Goal: Information Seeking & Learning: Learn about a topic

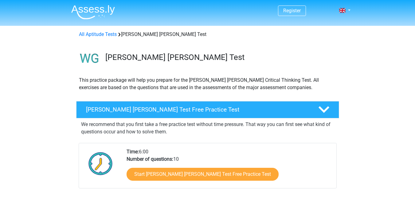
scroll to position [64, 0]
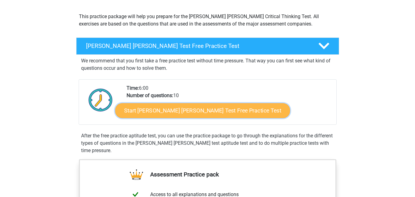
click at [172, 111] on link "Start Watson Glaser Test Free Practice Test" at bounding box center [202, 110] width 175 height 15
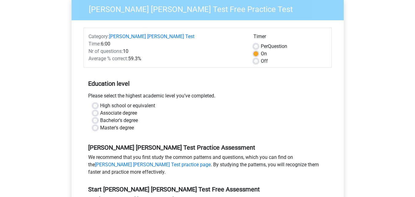
scroll to position [65, 0]
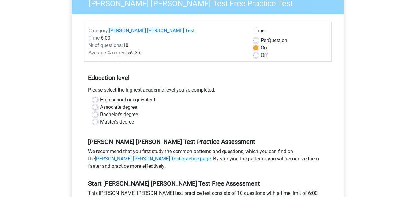
click at [118, 103] on label "Associate degree" at bounding box center [118, 106] width 37 height 7
click at [98, 103] on input "Associate degree" at bounding box center [95, 106] width 5 height 6
radio input "true"
click at [118, 111] on label "Bachelor's degree" at bounding box center [119, 114] width 38 height 7
click at [98, 111] on input "Bachelor's degree" at bounding box center [95, 114] width 5 height 6
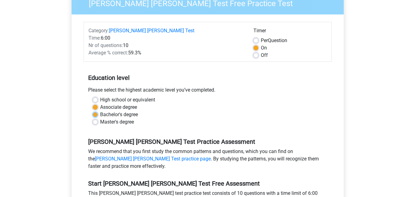
radio input "true"
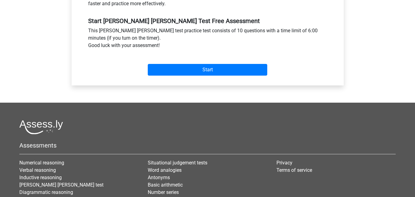
scroll to position [231, 0]
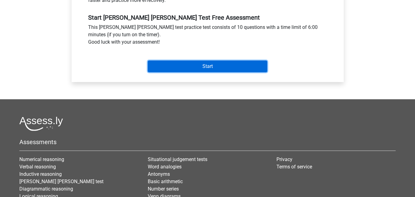
click at [198, 60] on input "Start" at bounding box center [207, 66] width 119 height 12
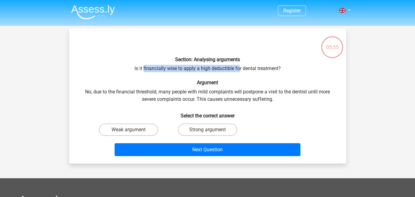
drag, startPoint x: 148, startPoint y: 68, endPoint x: 240, endPoint y: 70, distance: 91.5
click at [240, 70] on div "Section: Analysing arguments Is it financially wise to apply a high deductible …" at bounding box center [208, 95] width 272 height 125
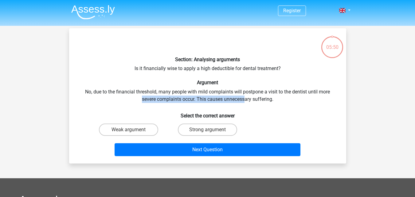
drag, startPoint x: 141, startPoint y: 98, endPoint x: 245, endPoint y: 101, distance: 104.7
click at [245, 101] on div "Section: Analysing arguments Is it financially wise to apply a high deductible …" at bounding box center [208, 95] width 272 height 125
click at [123, 132] on label "Weak argument" at bounding box center [128, 129] width 59 height 12
click at [128, 132] on input "Weak argument" at bounding box center [130, 132] width 4 height 4
radio input "true"
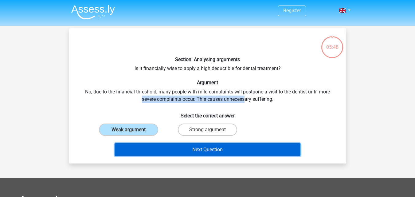
click at [145, 148] on button "Next Question" at bounding box center [207, 149] width 186 height 13
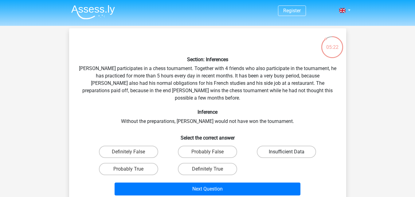
click at [265, 148] on label "Insufficient Data" at bounding box center [286, 151] width 59 height 12
click at [286, 152] on input "Insufficient Data" at bounding box center [288, 154] width 4 height 4
radio input "true"
click at [117, 163] on label "Probably True" at bounding box center [128, 169] width 59 height 12
click at [128, 169] on input "Probably True" at bounding box center [130, 171] width 4 height 4
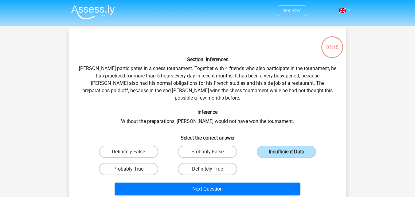
radio input "true"
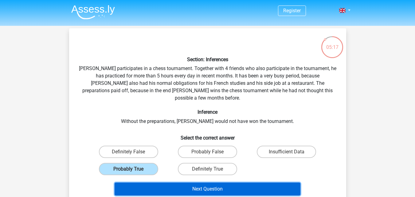
click at [190, 183] on button "Next Question" at bounding box center [207, 188] width 186 height 13
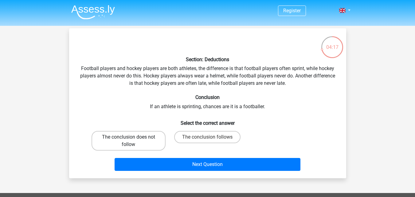
click at [122, 142] on label "The conclusion does not follow" at bounding box center [128, 141] width 74 height 20
click at [128, 141] on input "The conclusion does not follow" at bounding box center [130, 139] width 4 height 4
radio input "true"
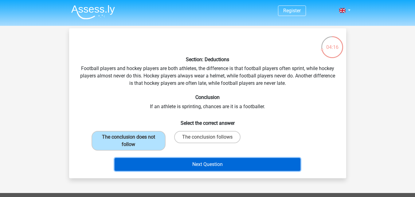
click at [179, 165] on button "Next Question" at bounding box center [207, 164] width 186 height 13
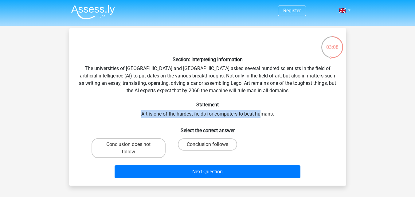
drag, startPoint x: 151, startPoint y: 115, endPoint x: 262, endPoint y: 113, distance: 111.1
click at [262, 113] on div "Section: Interpreting Information The universities of Oxford and Yale asked sev…" at bounding box center [208, 106] width 272 height 147
click at [253, 113] on div "Section: Interpreting Information The universities of Oxford and Yale asked sev…" at bounding box center [208, 106] width 272 height 147
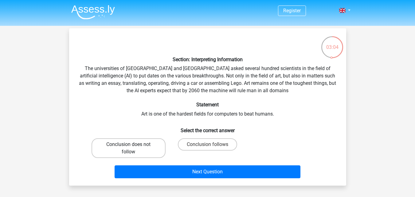
click at [134, 153] on label "Conclusion does not follow" at bounding box center [128, 148] width 74 height 20
click at [132, 148] on input "Conclusion does not follow" at bounding box center [130, 146] width 4 height 4
radio input "true"
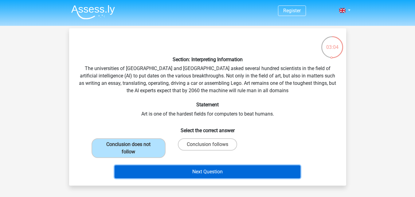
click at [151, 168] on button "Next Question" at bounding box center [207, 171] width 186 height 13
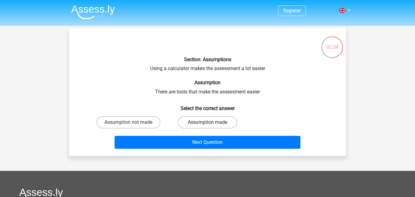
click at [179, 122] on label "Assumption made" at bounding box center [207, 122] width 59 height 12
click at [207, 122] on input "Assumption made" at bounding box center [209, 124] width 4 height 4
radio input "true"
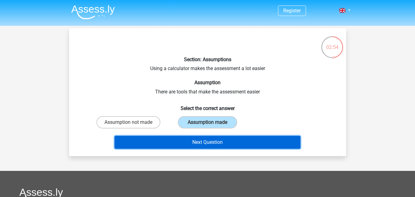
click at [184, 144] on button "Next Question" at bounding box center [207, 142] width 186 height 13
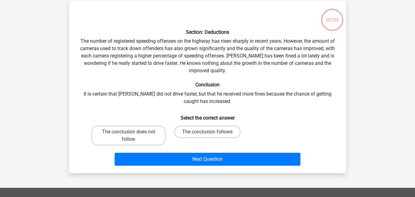
scroll to position [28, 0]
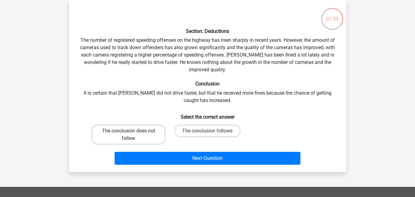
click at [143, 135] on label "The conclusion does not follow" at bounding box center [128, 135] width 74 height 20
click at [132, 135] on input "The conclusion does not follow" at bounding box center [130, 133] width 4 height 4
radio input "true"
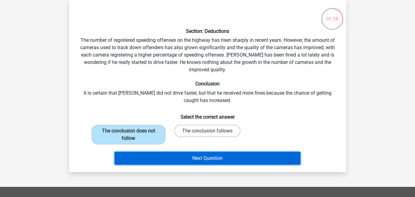
click at [172, 158] on button "Next Question" at bounding box center [207, 158] width 186 height 13
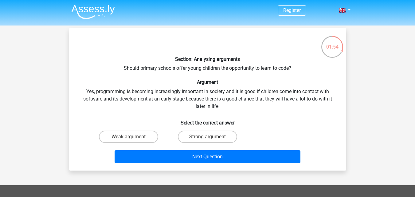
scroll to position [0, 0]
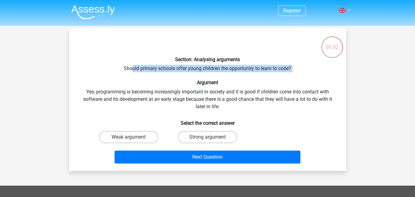
drag, startPoint x: 139, startPoint y: 68, endPoint x: 229, endPoint y: 74, distance: 90.7
click at [229, 74] on div "Section: Analysing arguments Should primary schools offer young children the op…" at bounding box center [208, 99] width 272 height 133
click at [210, 135] on label "Strong argument" at bounding box center [207, 137] width 59 height 12
click at [210, 137] on input "Strong argument" at bounding box center [209, 139] width 4 height 4
radio input "true"
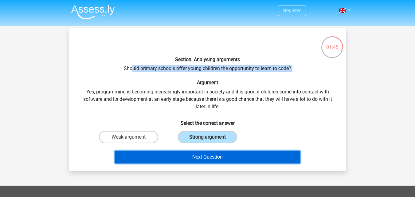
click at [207, 155] on button "Next Question" at bounding box center [207, 156] width 186 height 13
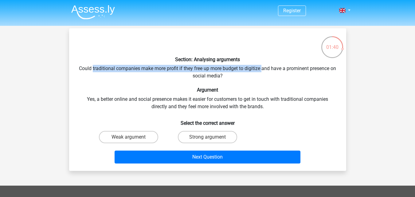
drag, startPoint x: 96, startPoint y: 67, endPoint x: 268, endPoint y: 70, distance: 172.2
click at [268, 70] on div "Section: Analysing arguments Could traditional companies make more profit if th…" at bounding box center [208, 99] width 272 height 133
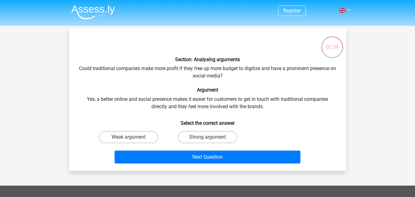
click at [137, 83] on div "Section: Analysing arguments Could traditional companies make more profit if th…" at bounding box center [208, 99] width 272 height 133
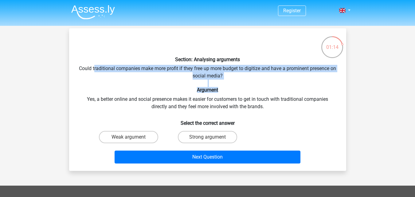
drag, startPoint x: 98, startPoint y: 71, endPoint x: 254, endPoint y: 87, distance: 157.0
click at [254, 87] on div "Section: Analysing arguments Could traditional companies make more profit if th…" at bounding box center [208, 99] width 272 height 133
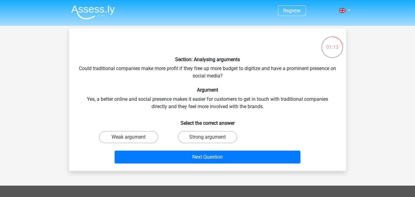
click at [259, 99] on div "Section: Analysing arguments Could traditional companies make more profit if th…" at bounding box center [208, 99] width 272 height 133
click at [136, 134] on label "Weak argument" at bounding box center [128, 137] width 59 height 12
click at [132, 137] on input "Weak argument" at bounding box center [130, 139] width 4 height 4
radio input "true"
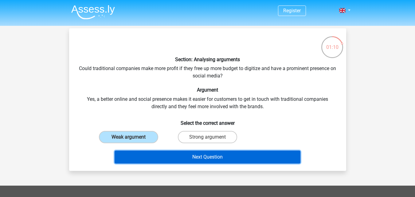
click at [168, 154] on button "Next Question" at bounding box center [207, 156] width 186 height 13
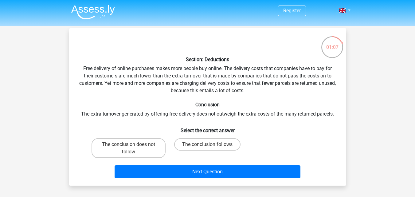
scroll to position [2, 0]
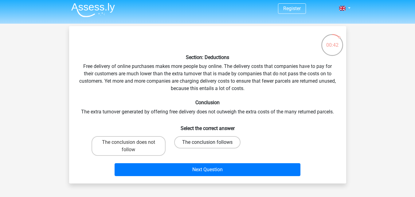
click at [203, 143] on label "The conclusion follows" at bounding box center [207, 142] width 66 height 12
click at [207, 143] on input "The conclusion follows" at bounding box center [209, 144] width 4 height 4
radio input "true"
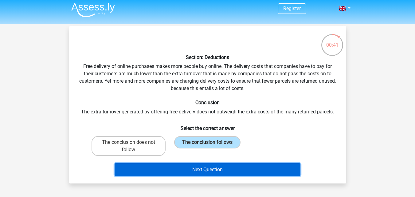
click at [219, 170] on button "Next Question" at bounding box center [207, 169] width 186 height 13
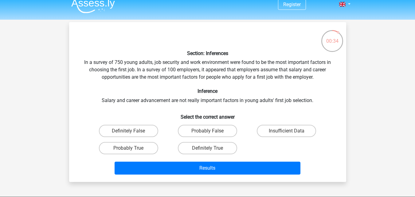
scroll to position [10, 0]
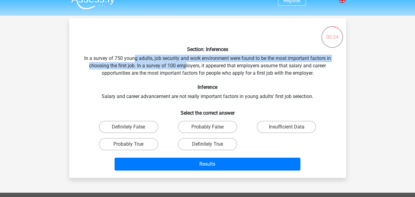
drag, startPoint x: 133, startPoint y: 60, endPoint x: 185, endPoint y: 63, distance: 52.3
click at [185, 63] on div "Section: Inferences In a survey of 750 young adults, job security and work envi…" at bounding box center [208, 98] width 272 height 150
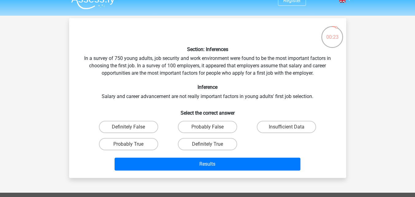
click at [108, 101] on div "Section: Inferences In a survey of 750 young adults, job security and work envi…" at bounding box center [208, 98] width 272 height 150
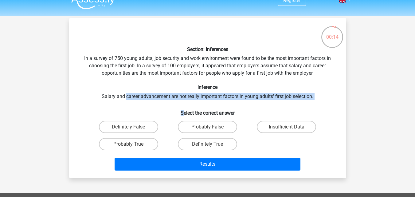
drag, startPoint x: 126, startPoint y: 96, endPoint x: 184, endPoint y: 105, distance: 59.0
click at [184, 105] on div "Section: Inferences In a survey of 750 young adults, job security and work envi…" at bounding box center [208, 98] width 272 height 150
click at [205, 130] on label "Probably False" at bounding box center [207, 127] width 59 height 12
click at [207, 130] on input "Probably False" at bounding box center [209, 129] width 4 height 4
radio input "true"
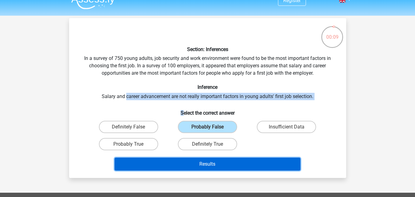
click at [204, 164] on button "Results" at bounding box center [207, 163] width 186 height 13
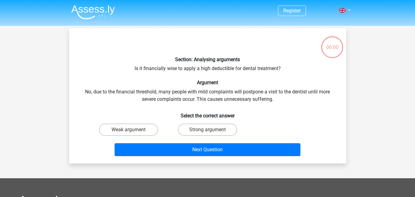
scroll to position [10, 0]
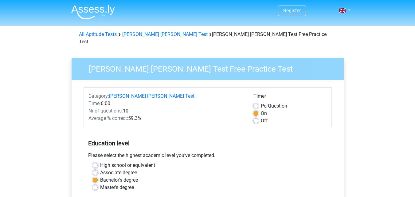
scroll to position [231, 0]
